Goal: Task Accomplishment & Management: Use online tool/utility

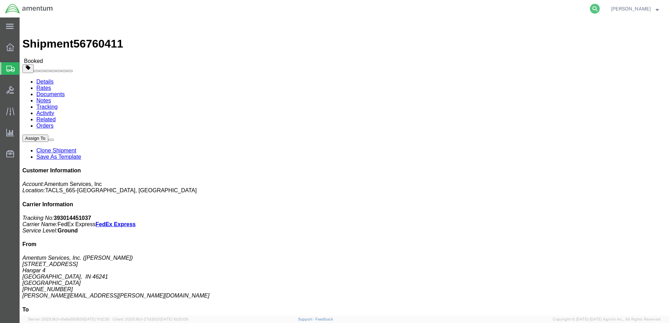
click at [590, 11] on icon at bounding box center [595, 9] width 10 height 10
paste input "S665-25253-0654"
type input "S665-25253-0654"
click at [590, 10] on icon at bounding box center [595, 9] width 10 height 10
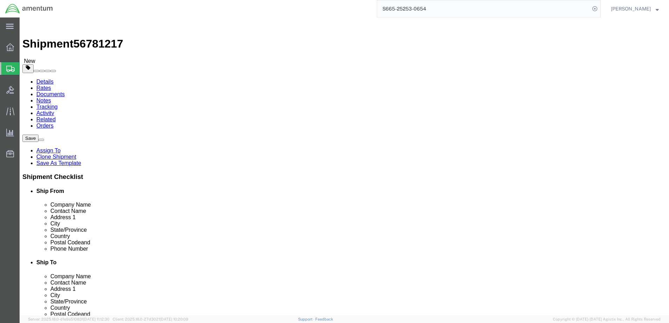
select select "42732"
select select "42687"
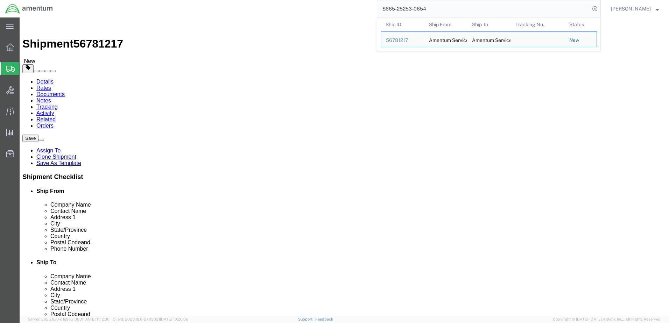
click div "Save Assign To Clone Shipment Save As Template Shipment Checklist Ship From Com…"
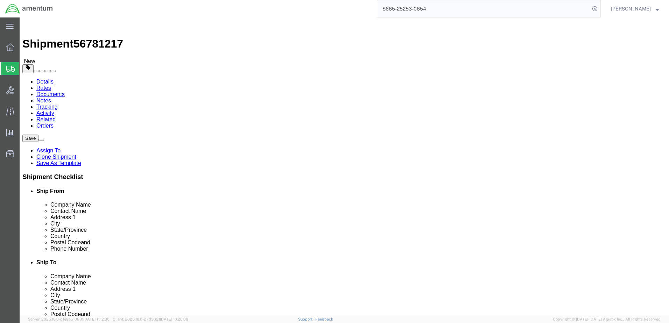
click button "Rate Shipment"
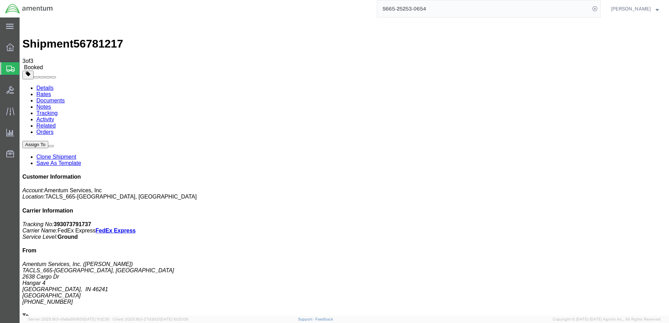
drag, startPoint x: 277, startPoint y: 124, endPoint x: 212, endPoint y: 126, distance: 65.4
drag, startPoint x: 212, startPoint y: 126, endPoint x: 257, endPoint y: 123, distance: 45.2
copy td "Tracking No.: 393073791737"
